Goal: Navigation & Orientation: Find specific page/section

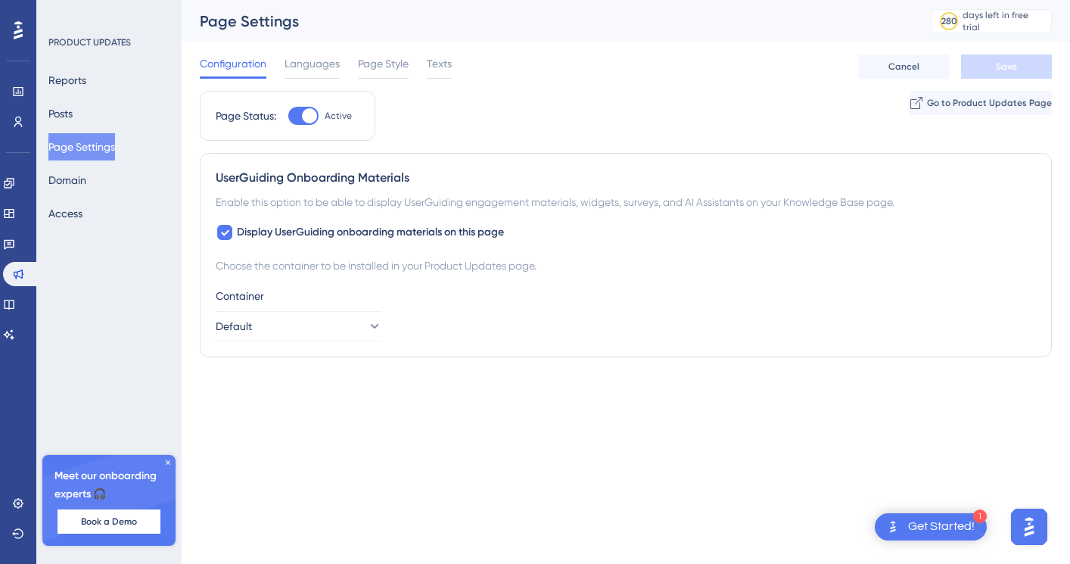
click at [306, 62] on span "Languages" at bounding box center [311, 63] width 55 height 18
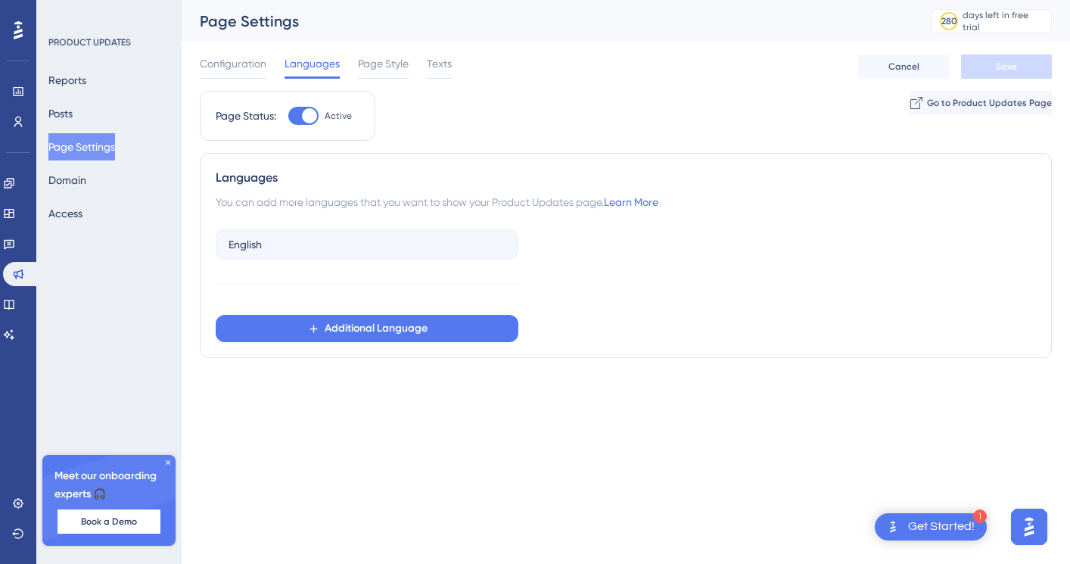
click at [338, 62] on span "Languages" at bounding box center [311, 63] width 55 height 18
click at [364, 64] on span "Page Style" at bounding box center [383, 63] width 51 height 18
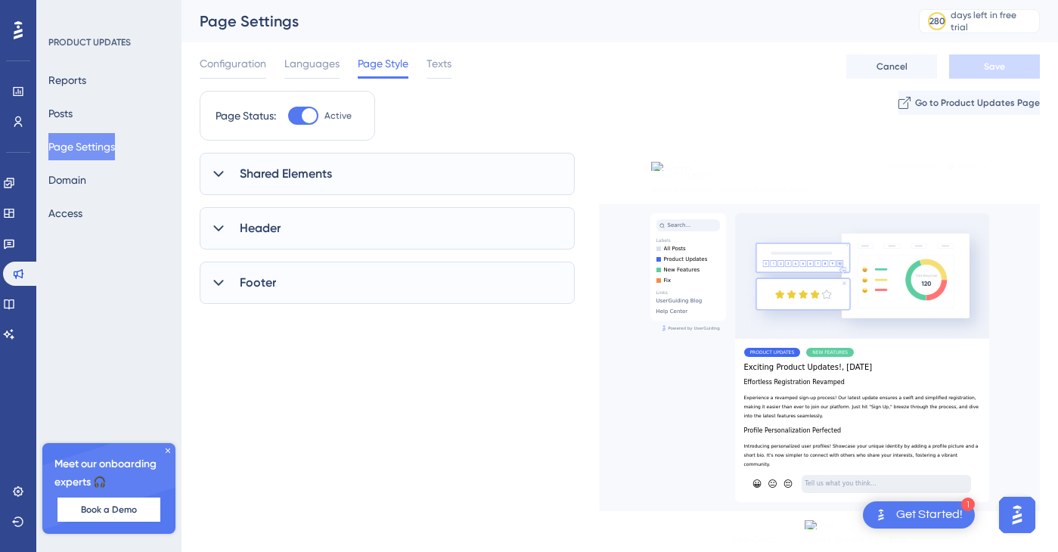
click at [438, 62] on span "Texts" at bounding box center [439, 63] width 25 height 18
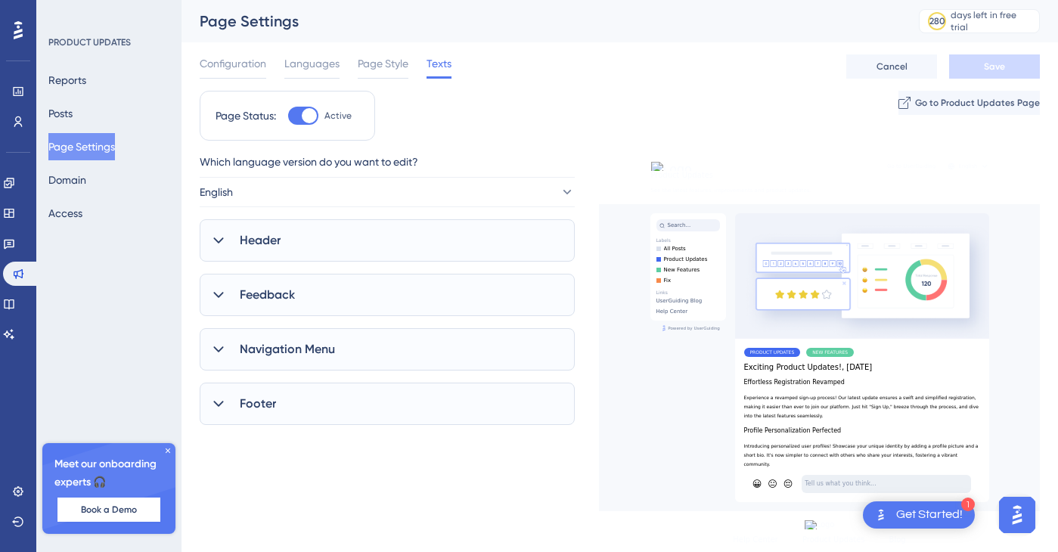
click at [213, 64] on span "Configuration" at bounding box center [233, 63] width 67 height 18
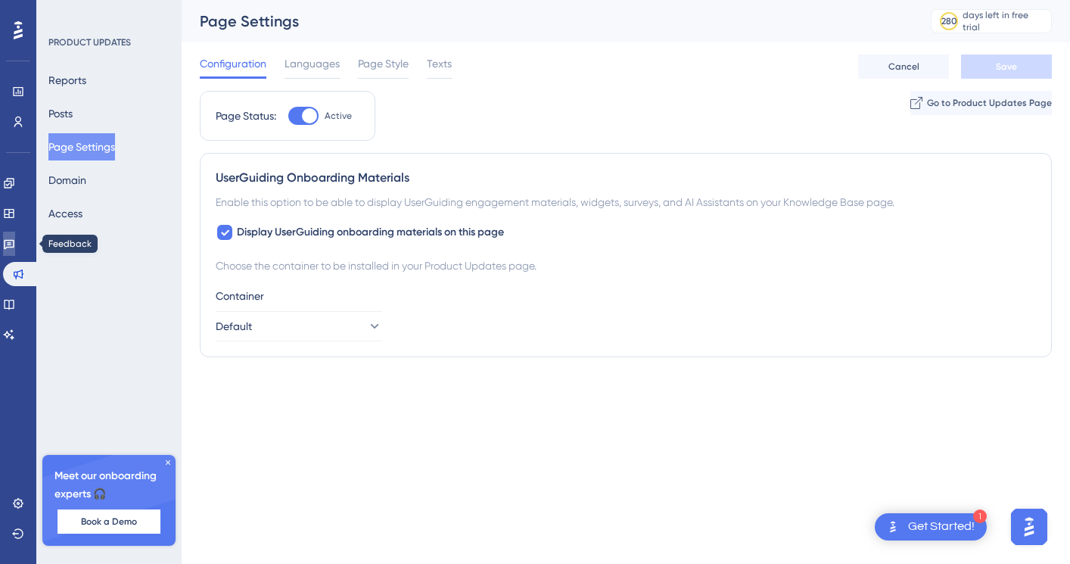
click at [14, 237] on link at bounding box center [9, 243] width 12 height 24
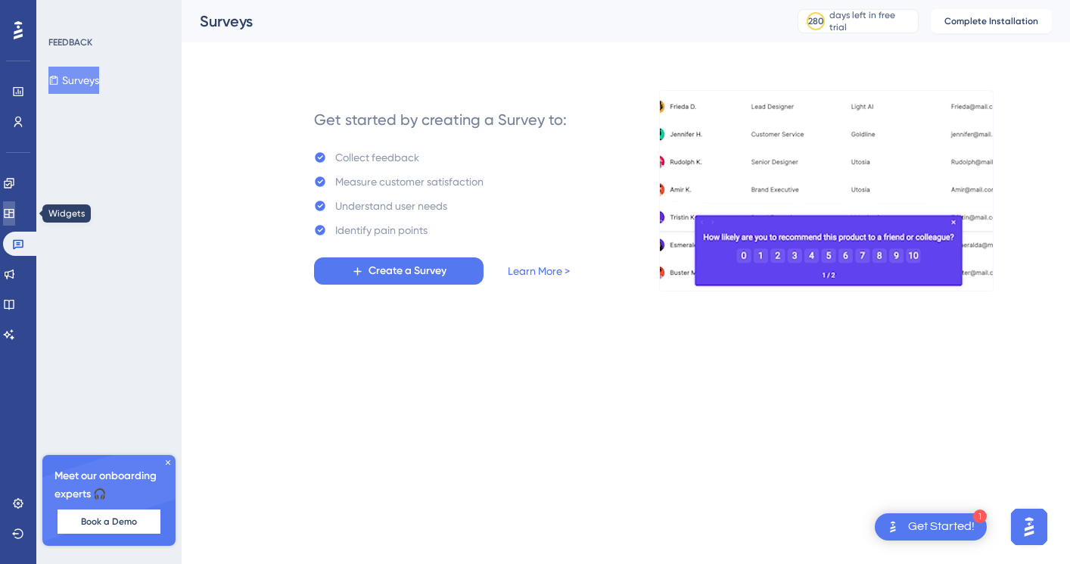
click at [14, 210] on icon at bounding box center [9, 213] width 10 height 9
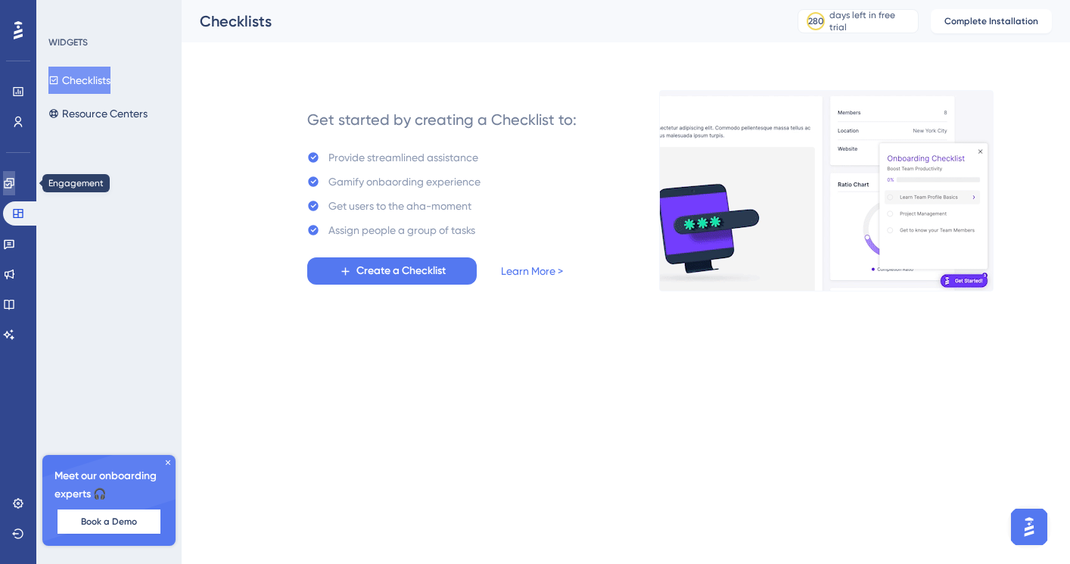
click at [15, 189] on link at bounding box center [9, 183] width 12 height 24
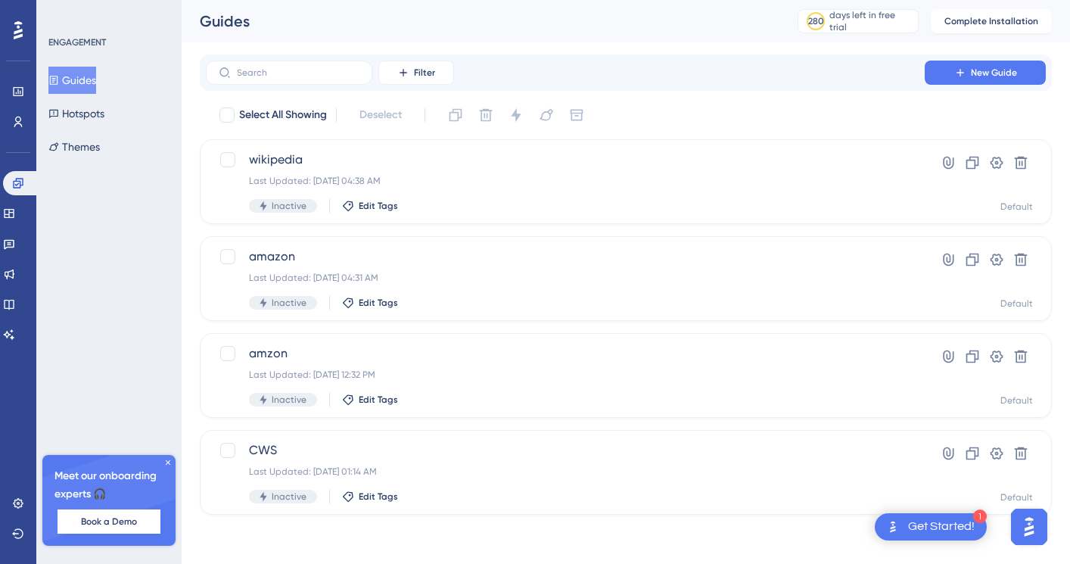
click at [171, 458] on icon at bounding box center [167, 462] width 9 height 9
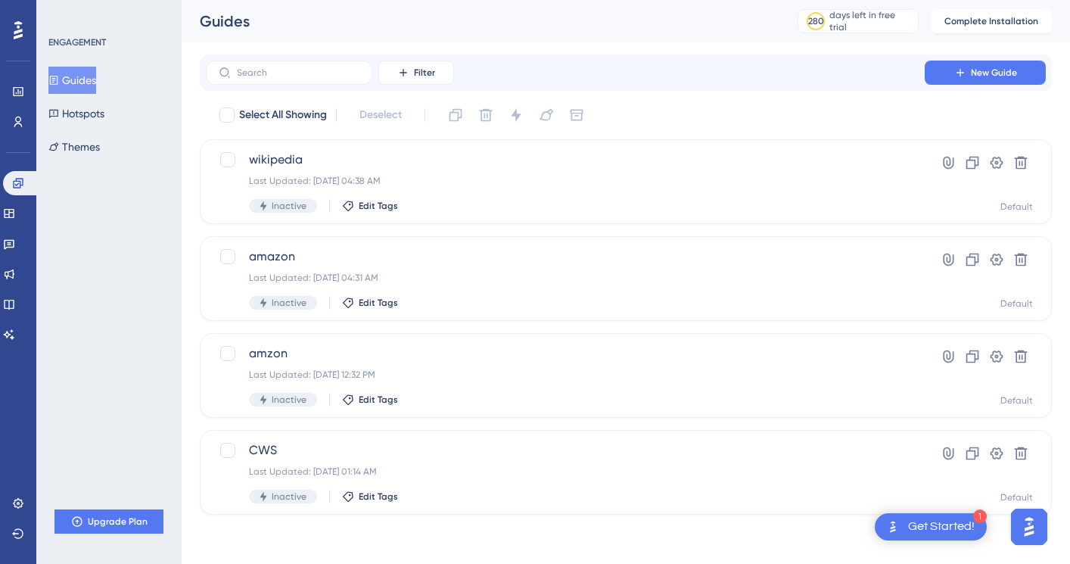
click at [19, 26] on icon at bounding box center [18, 30] width 9 height 18
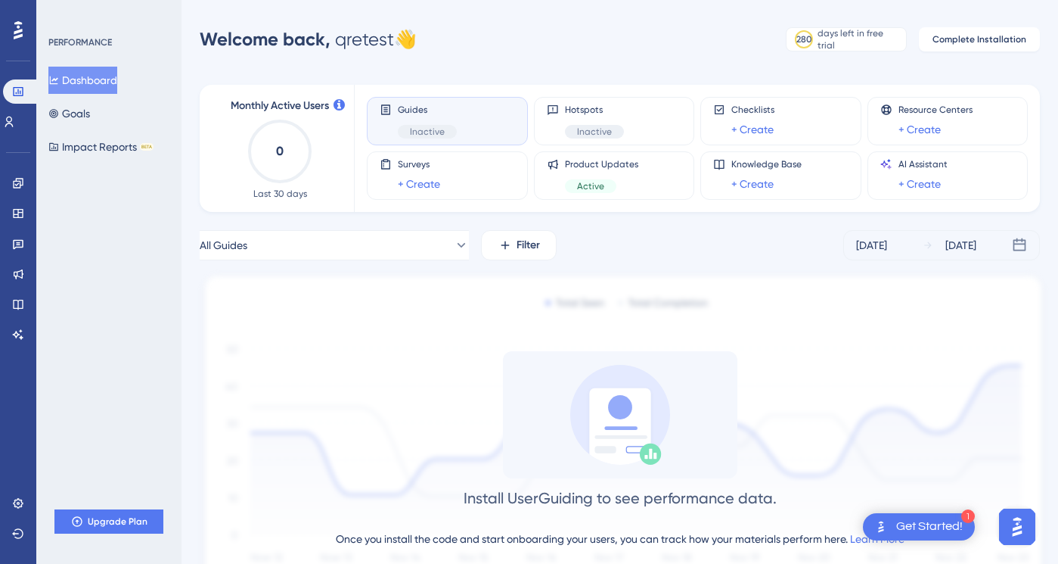
click at [92, 84] on button "Dashboard" at bounding box center [82, 80] width 69 height 27
click at [89, 79] on button "Dashboard" at bounding box center [82, 80] width 69 height 27
click at [90, 113] on button "Goals" at bounding box center [69, 113] width 42 height 27
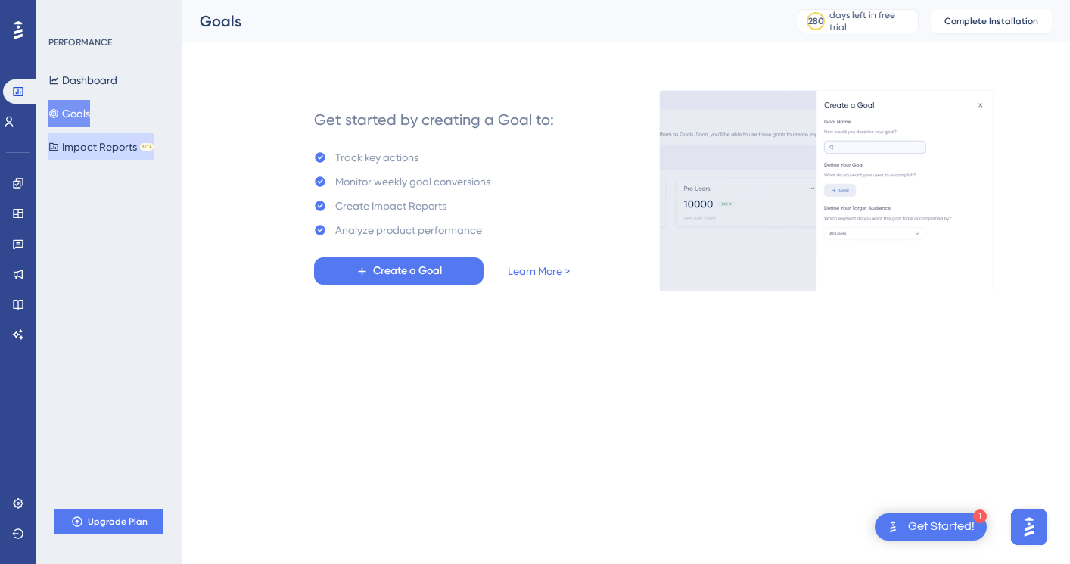
click at [98, 144] on button "Impact Reports BETA" at bounding box center [100, 146] width 105 height 27
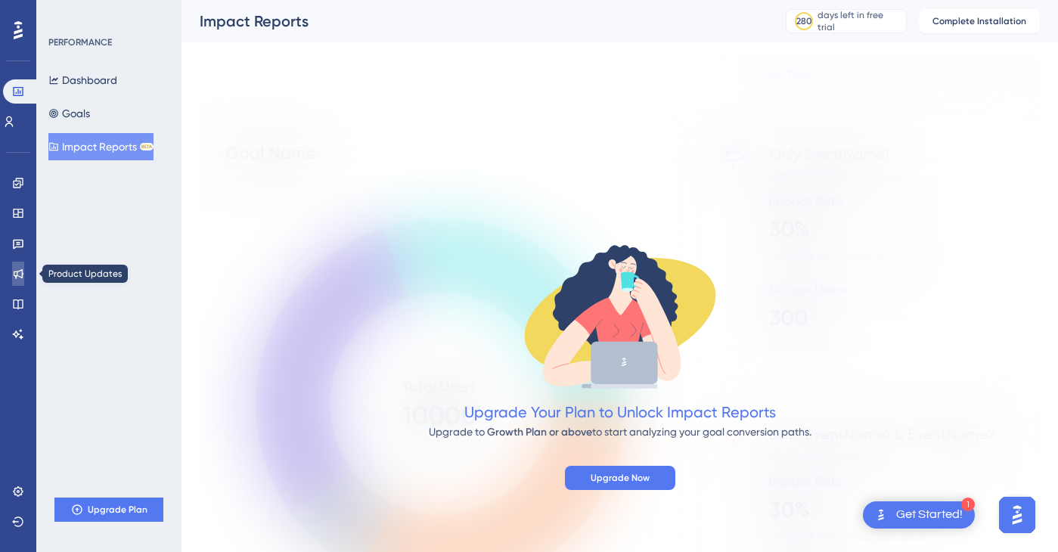
click at [16, 276] on icon at bounding box center [19, 274] width 10 height 10
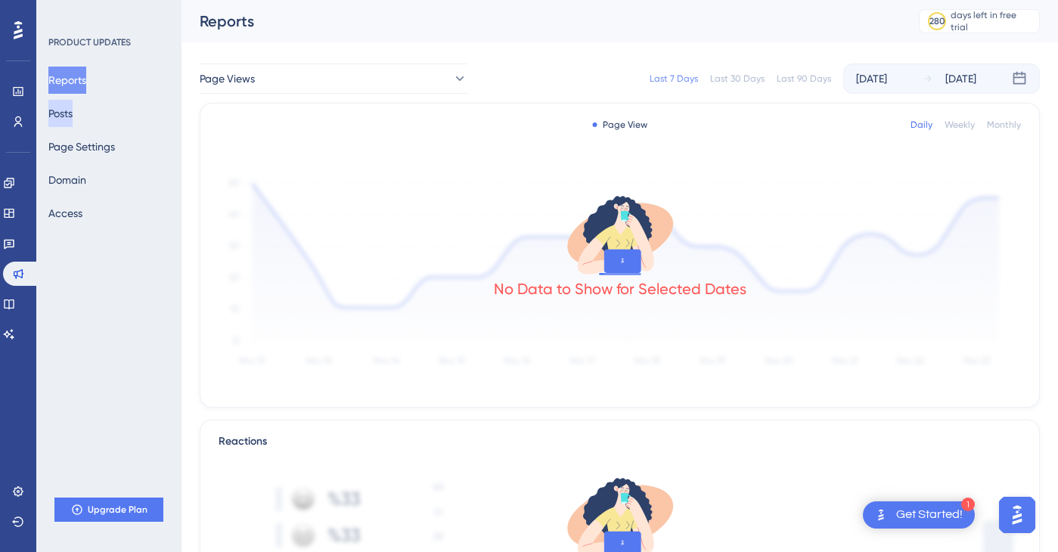
click at [65, 114] on button "Posts" at bounding box center [60, 113] width 24 height 27
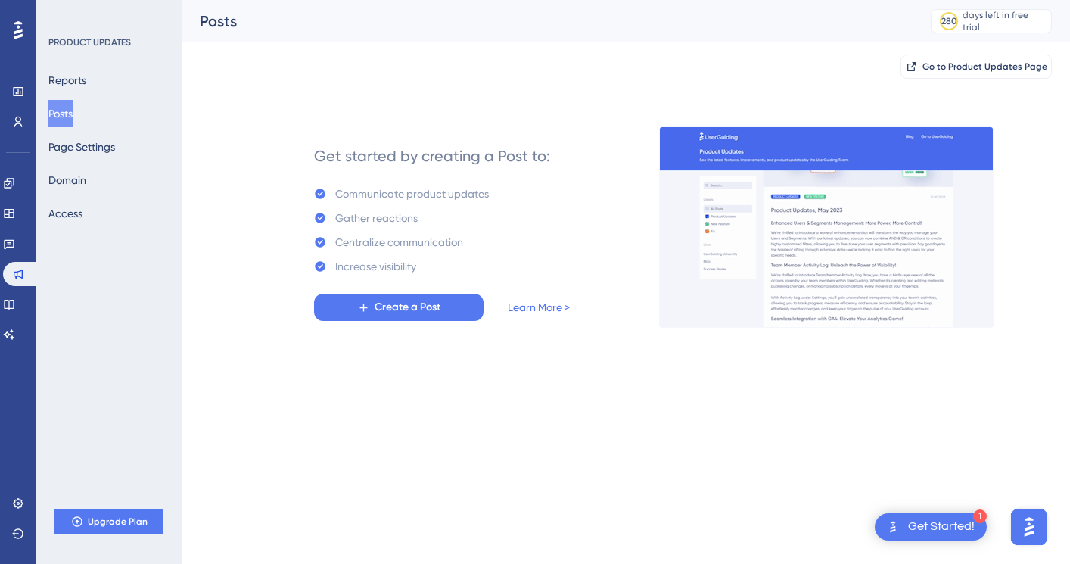
click at [82, 95] on div "Reports Posts Page Settings Domain Access" at bounding box center [109, 147] width 123 height 160
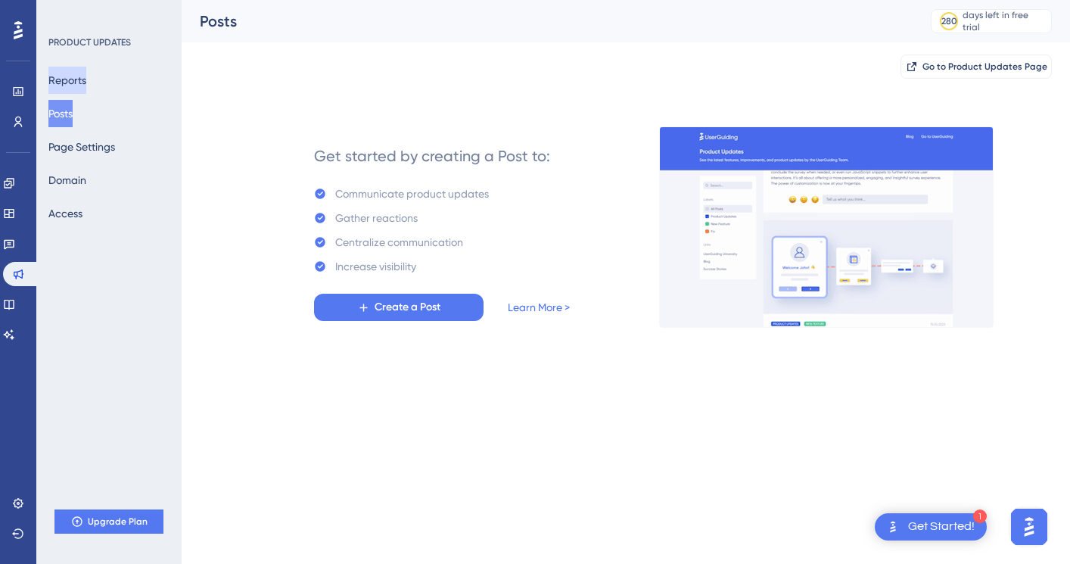
click at [78, 86] on button "Reports" at bounding box center [67, 80] width 38 height 27
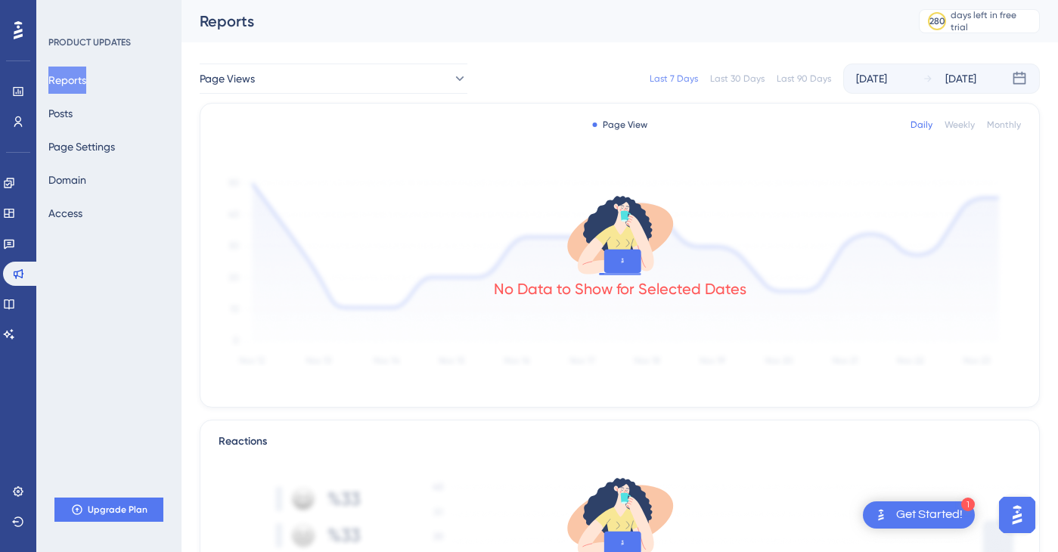
click at [593, 289] on div "No Data to Show for Selected Dates" at bounding box center [620, 288] width 253 height 21
click at [887, 82] on div "[DATE]" at bounding box center [871, 79] width 31 height 18
click at [1023, 80] on icon at bounding box center [1019, 78] width 15 height 15
click at [1022, 82] on icon at bounding box center [1019, 78] width 15 height 15
click at [1023, 79] on icon at bounding box center [1019, 78] width 15 height 15
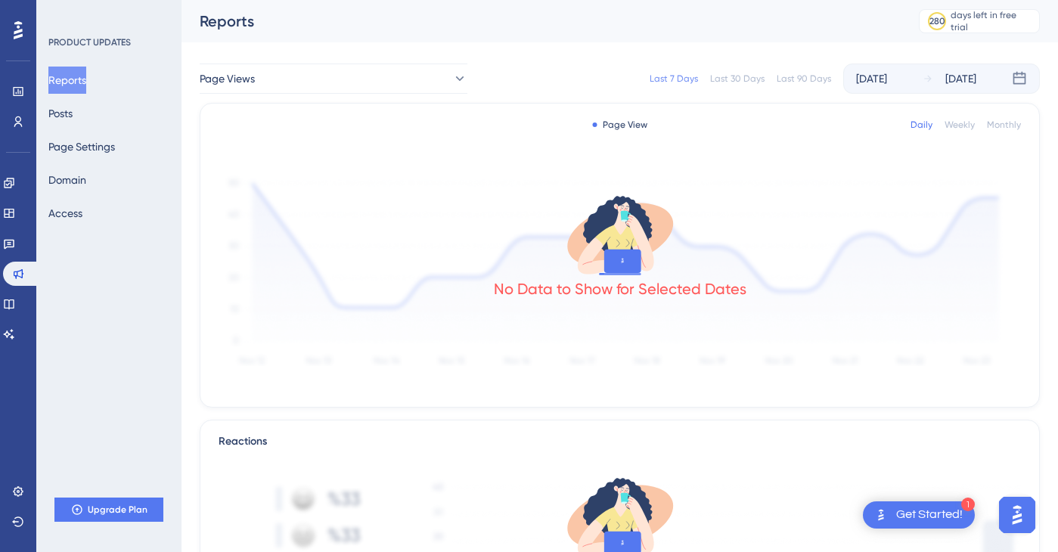
click at [1001, 128] on div "Monthly" at bounding box center [1004, 125] width 34 height 12
click at [1018, 76] on icon at bounding box center [1019, 78] width 15 height 15
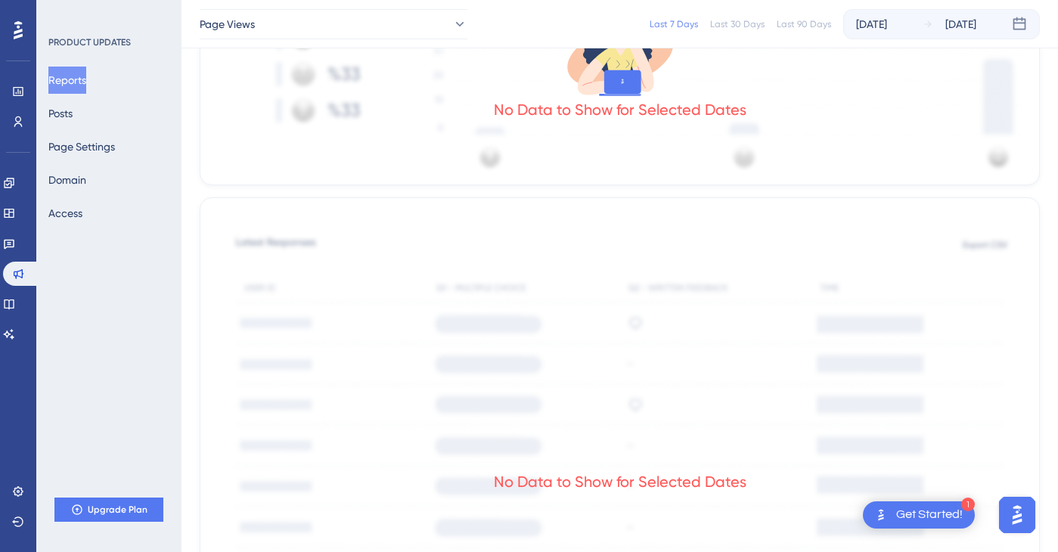
scroll to position [750, 0]
